Goal: Information Seeking & Learning: Learn about a topic

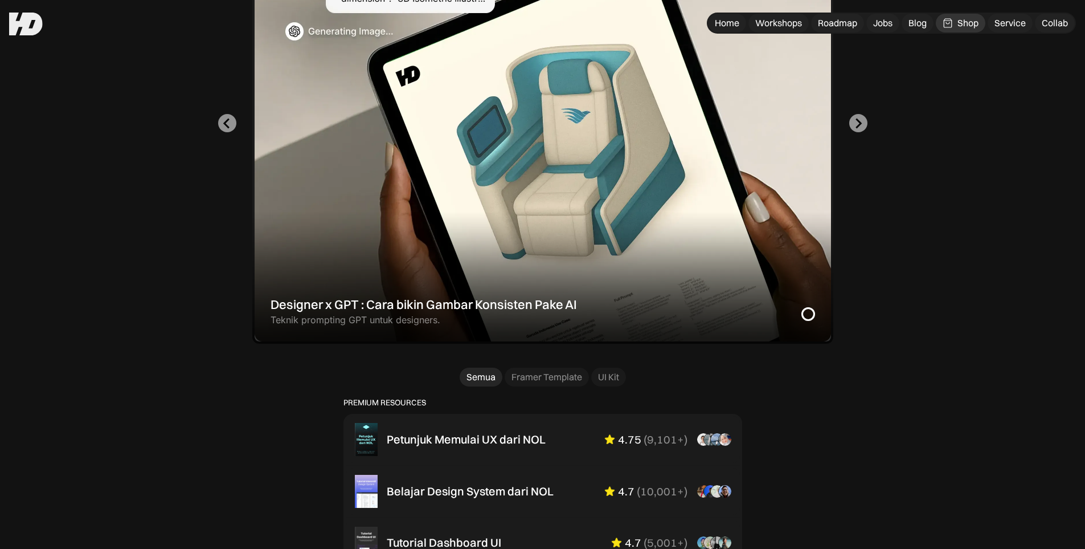
scroll to position [342, 0]
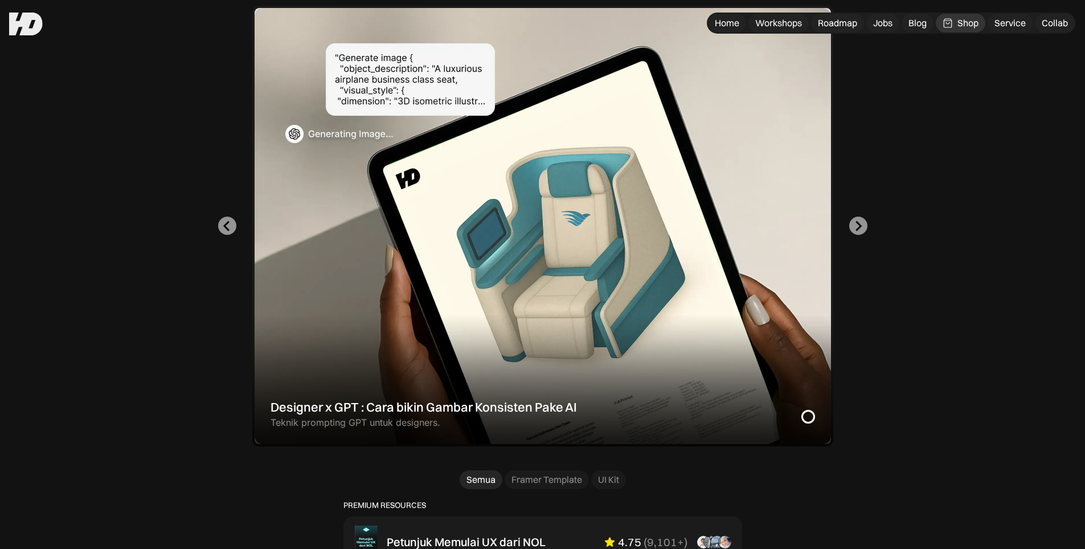
click at [967, 22] on div "Shop" at bounding box center [968, 23] width 21 height 12
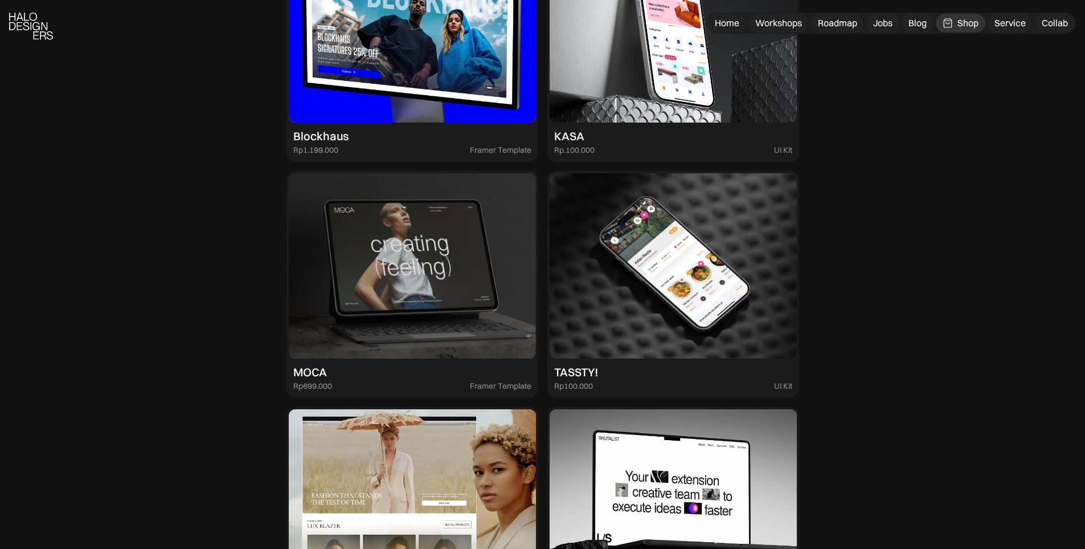
scroll to position [1880, 0]
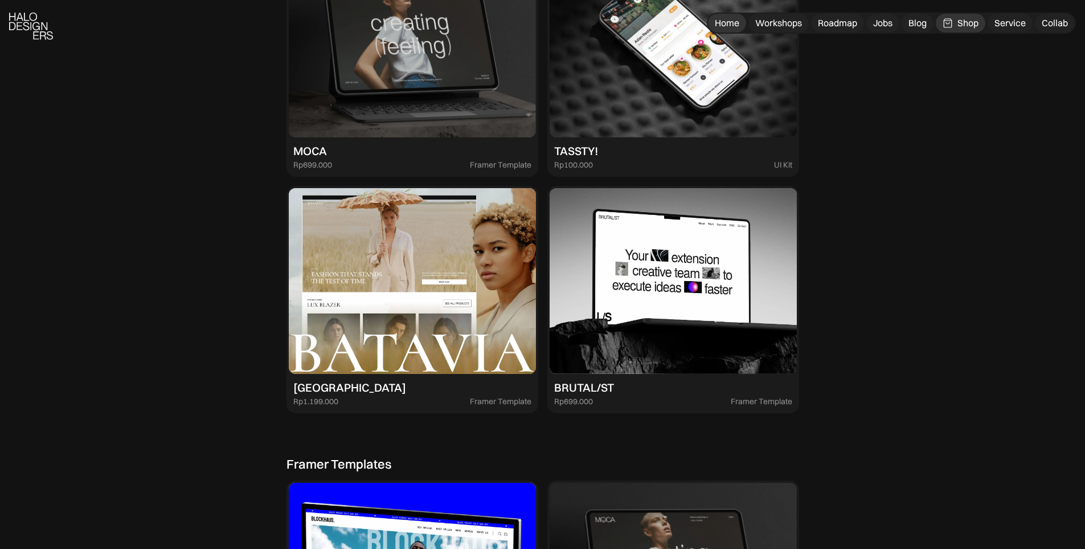
click at [734, 26] on div "Home" at bounding box center [727, 23] width 24 height 12
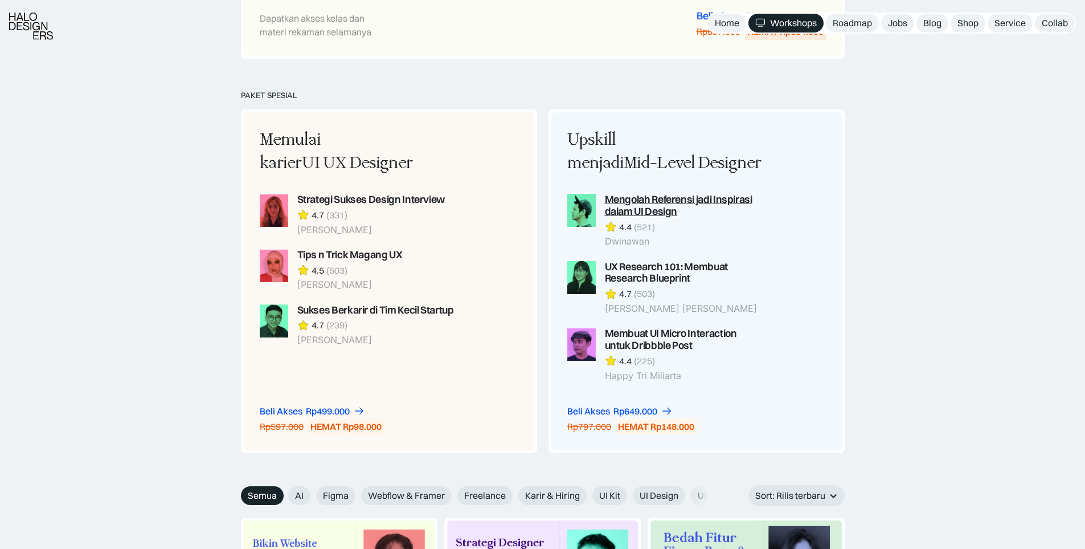
scroll to position [1196, 0]
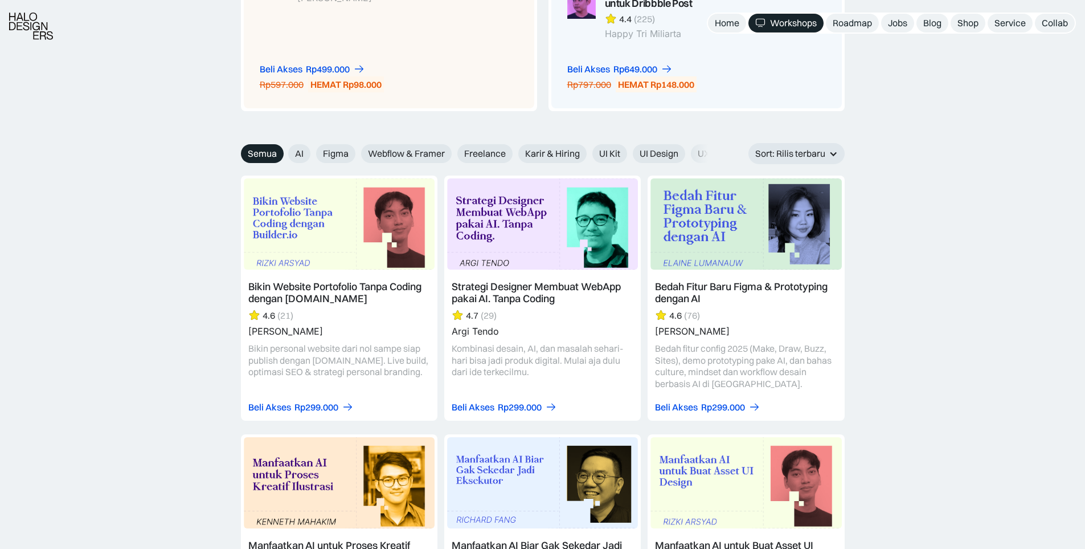
click at [317, 293] on link at bounding box center [339, 297] width 197 height 245
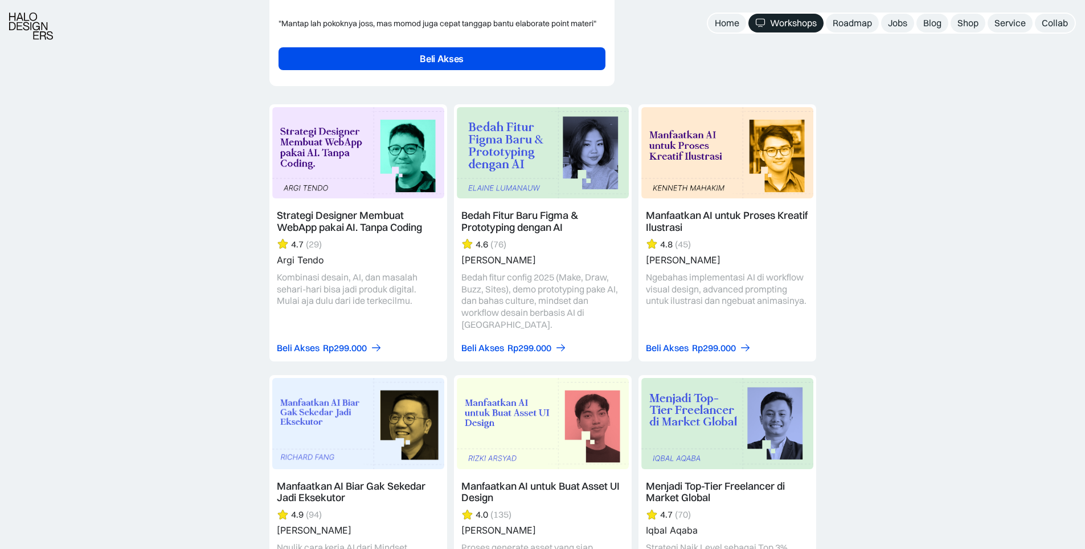
scroll to position [3076, 0]
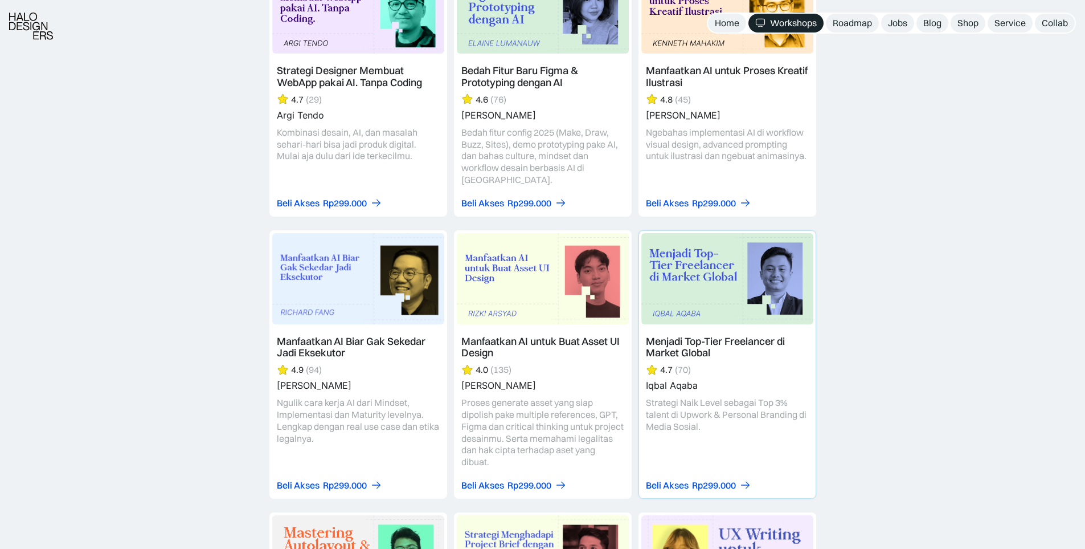
click at [758, 252] on link at bounding box center [727, 364] width 177 height 267
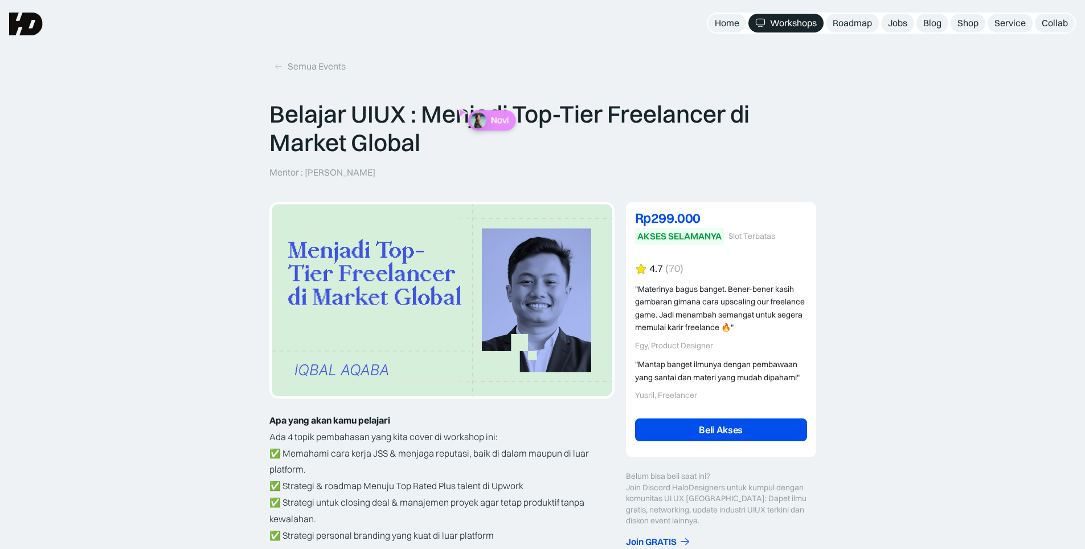
drag, startPoint x: 490, startPoint y: 122, endPoint x: 539, endPoint y: 152, distance: 57.1
click at [539, 152] on div "Belajar UIUX : Menjadi Top-Tier Freelancer di Market Global Mentor : [PERSON_NA…" at bounding box center [542, 139] width 547 height 79
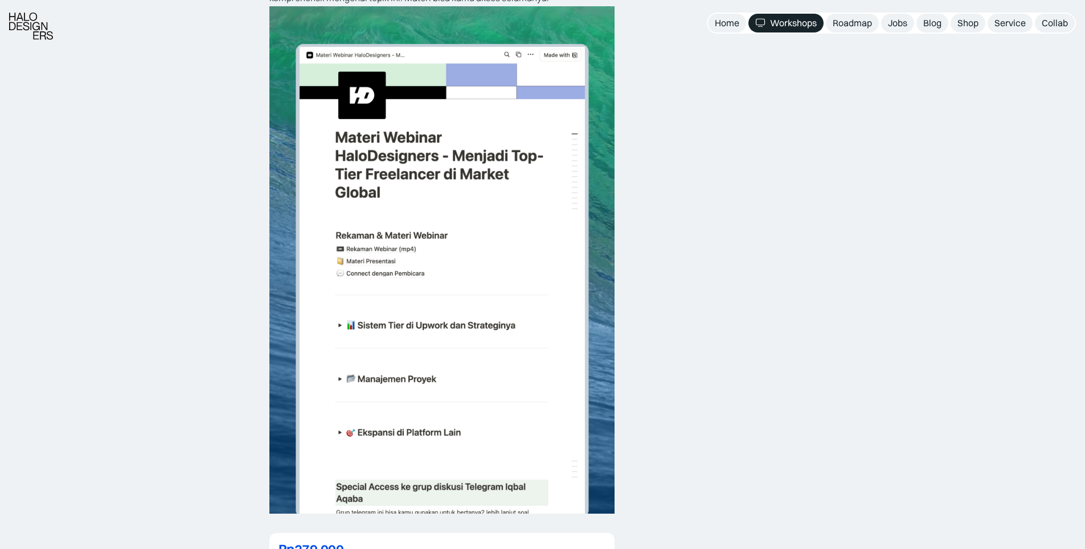
scroll to position [2335, 0]
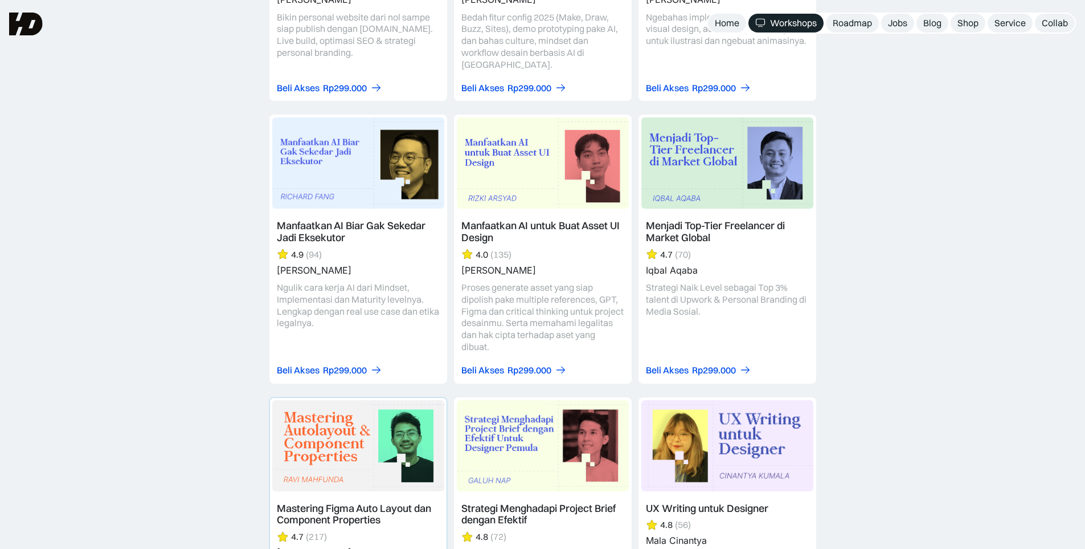
scroll to position [3247, 0]
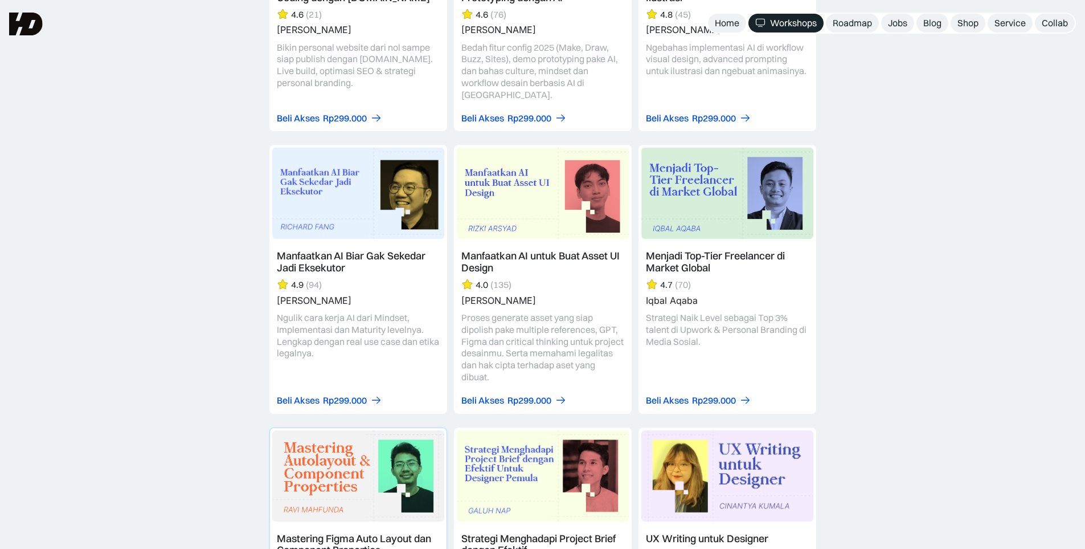
click at [415, 439] on link at bounding box center [358, 544] width 177 height 232
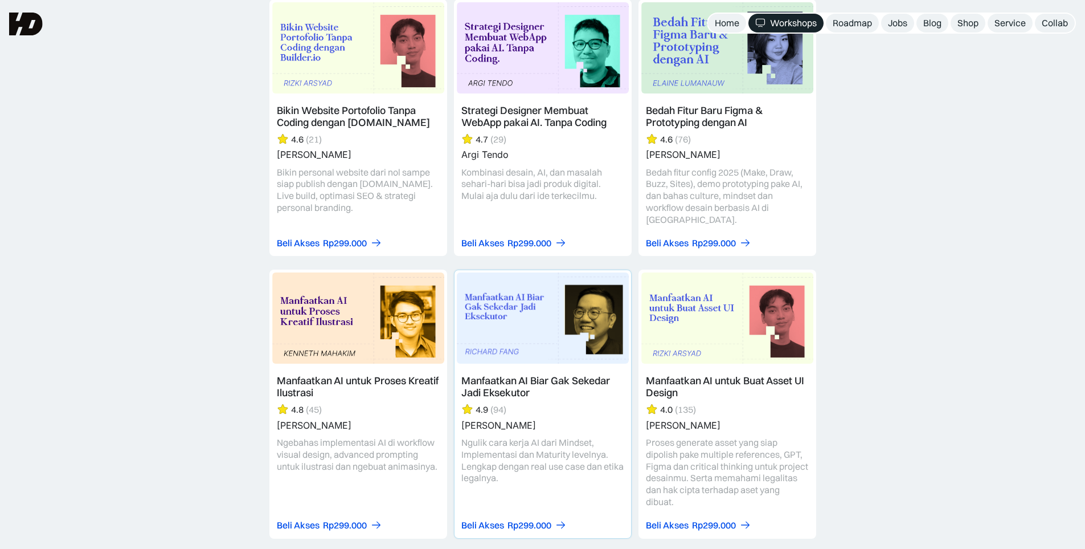
scroll to position [2905, 0]
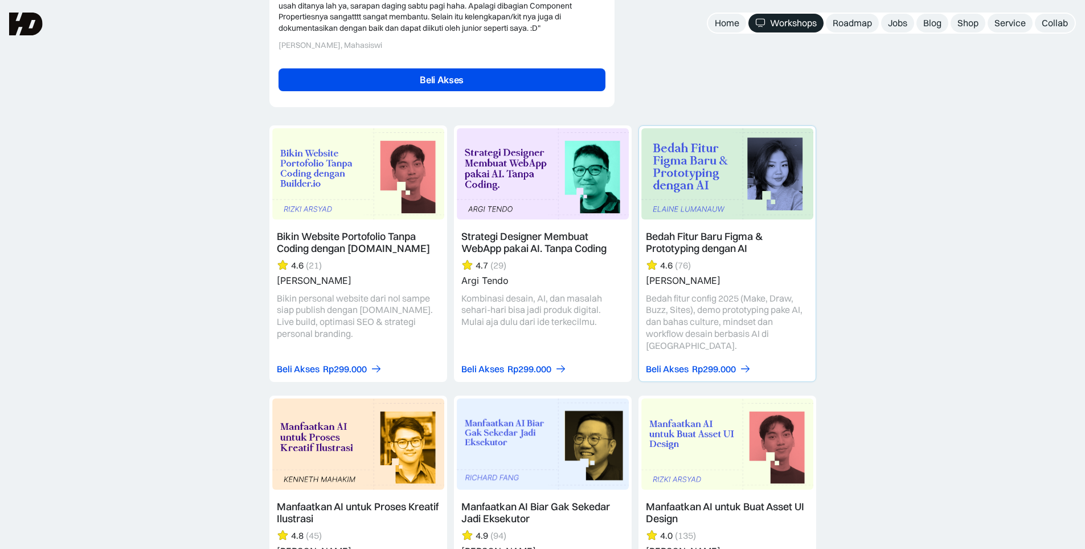
click at [711, 174] on link at bounding box center [727, 253] width 177 height 255
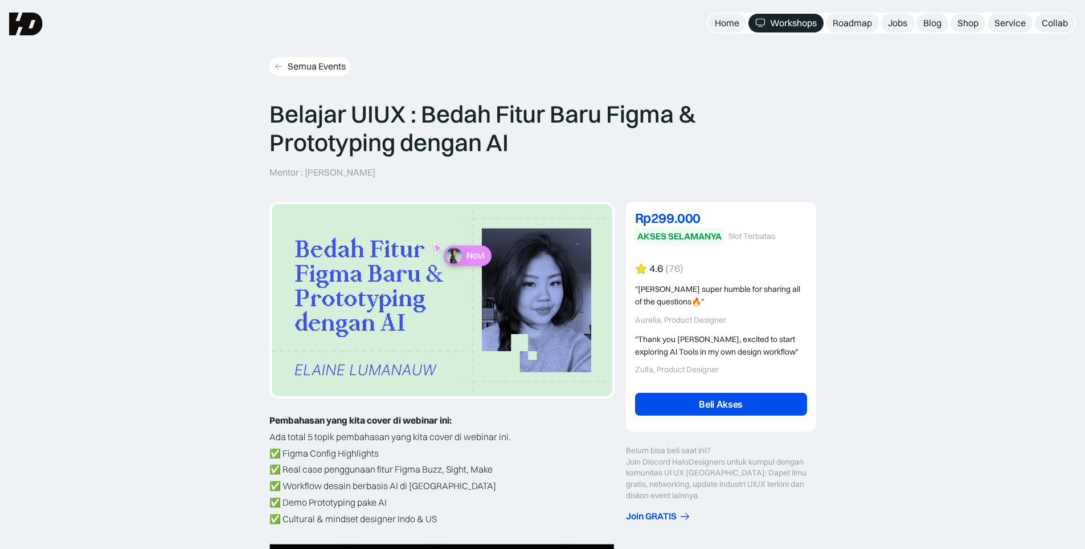
click at [328, 67] on div "Semua Events" at bounding box center [317, 66] width 58 height 12
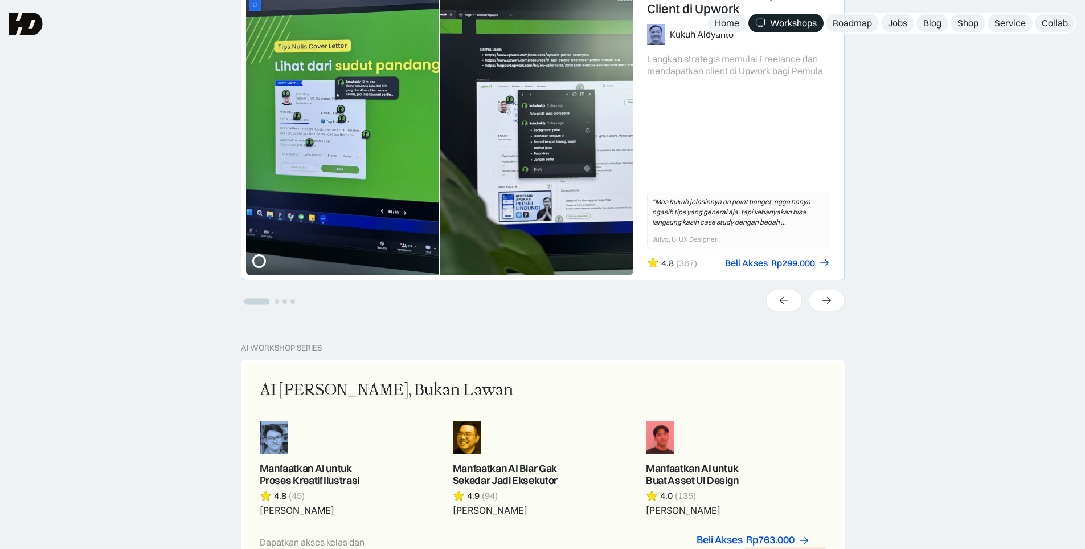
scroll to position [285, 0]
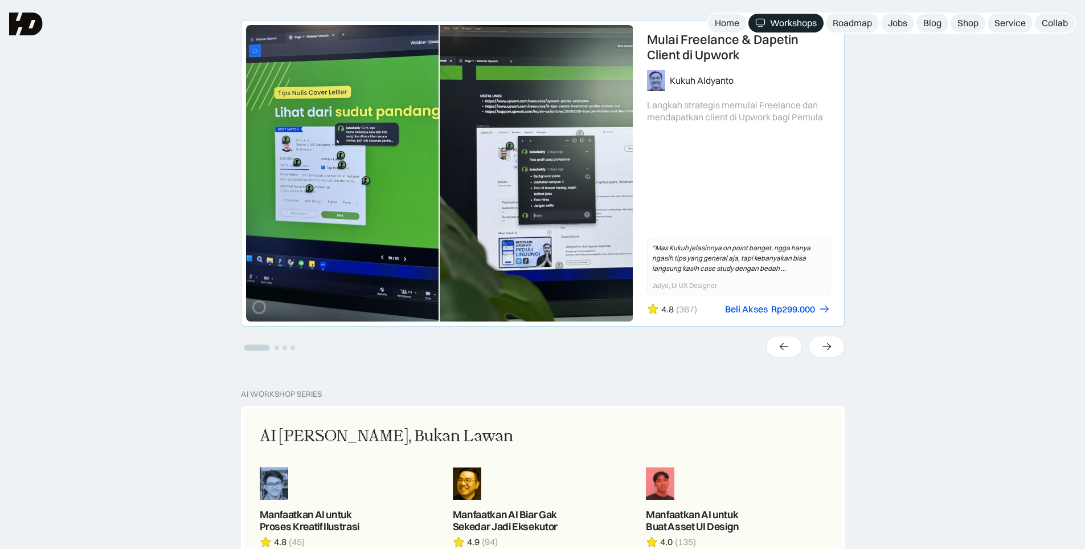
click at [709, 59] on link "1 of 4" at bounding box center [543, 173] width 603 height 305
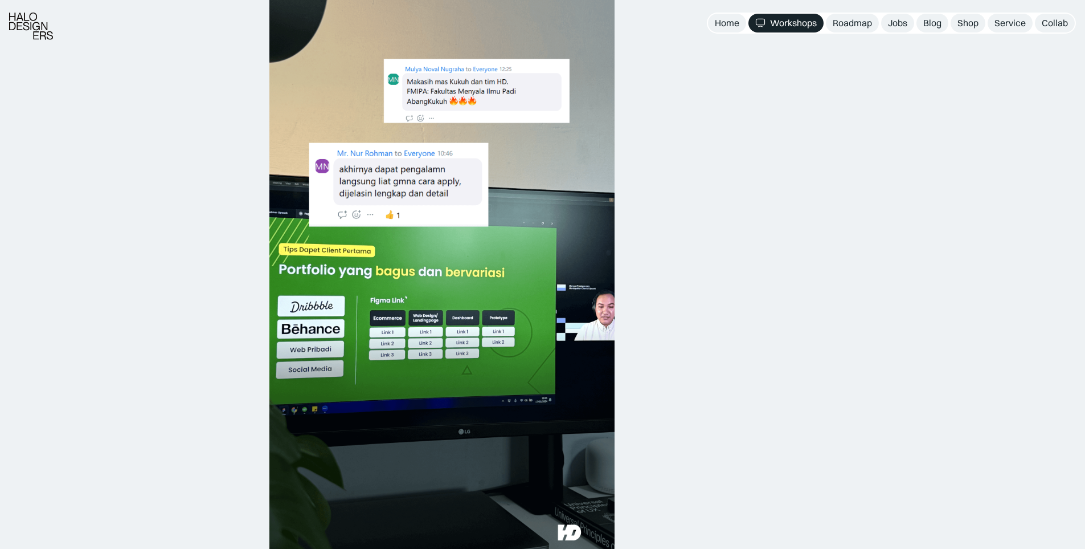
scroll to position [1367, 0]
